Goal: Transaction & Acquisition: Obtain resource

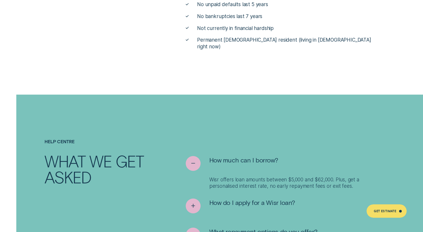
scroll to position [2288, 0]
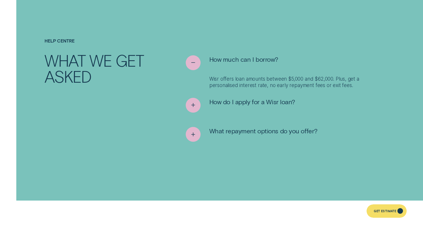
click at [383, 215] on div "Get Estimate" at bounding box center [387, 211] width 40 height 13
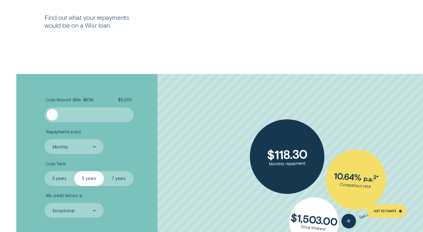
scroll to position [1036, 0]
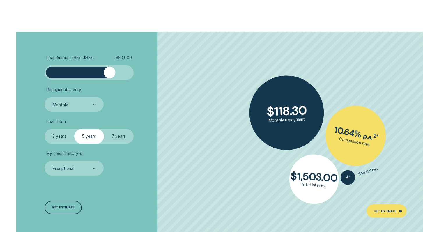
drag, startPoint x: 53, startPoint y: 71, endPoint x: 110, endPoint y: 73, distance: 57.1
click at [110, 73] on div at bounding box center [110, 73] width 12 height 12
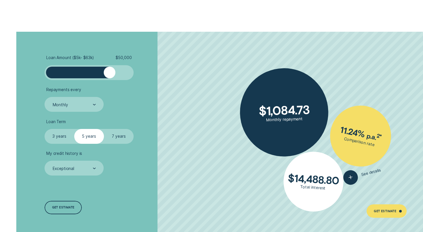
scroll to position [1058, 0]
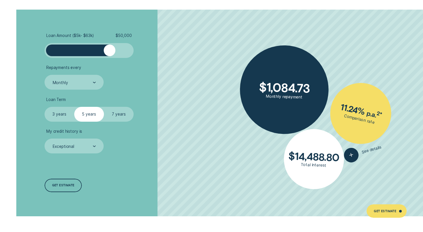
click at [123, 117] on label "7 years" at bounding box center [119, 114] width 30 height 15
click at [104, 107] on input "7 years" at bounding box center [104, 107] width 0 height 0
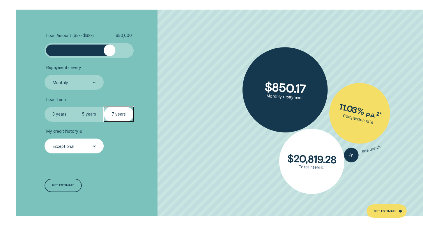
click at [76, 150] on div "Exceptional" at bounding box center [74, 146] width 59 height 15
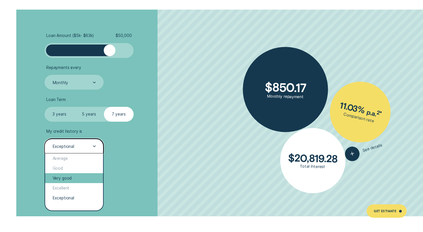
click at [71, 179] on div "Very good" at bounding box center [74, 178] width 58 height 10
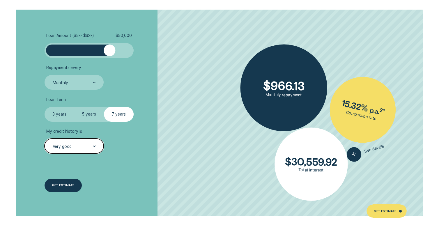
click at [63, 185] on div "Get estimate" at bounding box center [63, 185] width 22 height 3
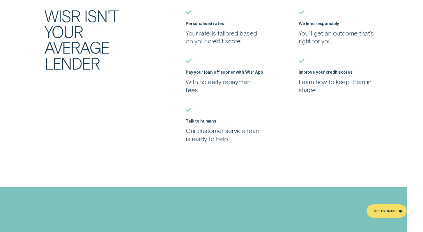
scroll to position [1334, 0]
